Goal: Information Seeking & Learning: Learn about a topic

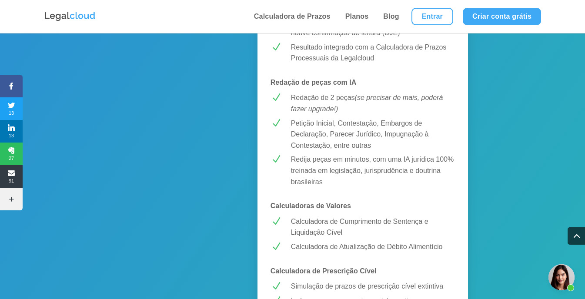
scroll to position [436, 0]
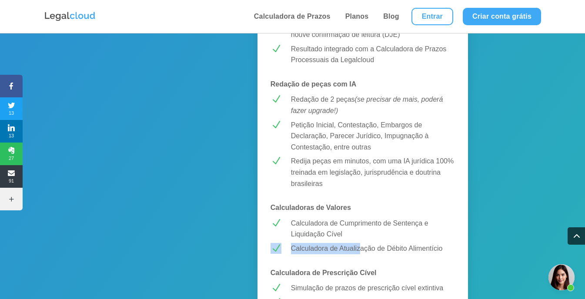
drag, startPoint x: 350, startPoint y: 240, endPoint x: 288, endPoint y: 234, distance: 62.1
click at [288, 234] on div "MELHOR CUSTO-BENEFÍCIO! PREMIUM R$ 43,99 /mês Testar Grátis Calculadora de Praz…" at bounding box center [363, 214] width 211 height 998
click at [288, 233] on div "MELHOR CUSTO-BENEFÍCIO! PREMIUM R$ 43,99 /mês Testar Grátis Calculadora de Praz…" at bounding box center [363, 214] width 211 height 998
drag, startPoint x: 292, startPoint y: 228, endPoint x: 312, endPoint y: 243, distance: 25.2
click at [312, 243] on div "MELHOR CUSTO-BENEFÍCIO! PREMIUM R$ 43,99 /mês Testar Grátis Calculadora de Praz…" at bounding box center [363, 214] width 211 height 998
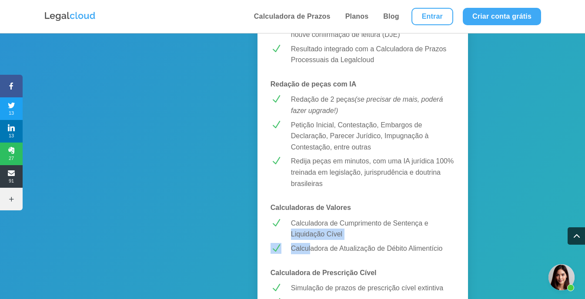
click at [312, 243] on p "Calculadora de Atualização de Débito Alimentício" at bounding box center [373, 248] width 164 height 11
drag, startPoint x: 353, startPoint y: 243, endPoint x: 297, endPoint y: 230, distance: 57.6
click at [297, 230] on div "MELHOR CUSTO-BENEFÍCIO! PREMIUM R$ 43,99 /mês Testar Grátis Calculadora de Praz…" at bounding box center [363, 214] width 211 height 998
click at [297, 230] on p "Calculadora de Cumprimento de Sentença e Liquidação Cível" at bounding box center [373, 229] width 164 height 22
